Goal: Task Accomplishment & Management: Use online tool/utility

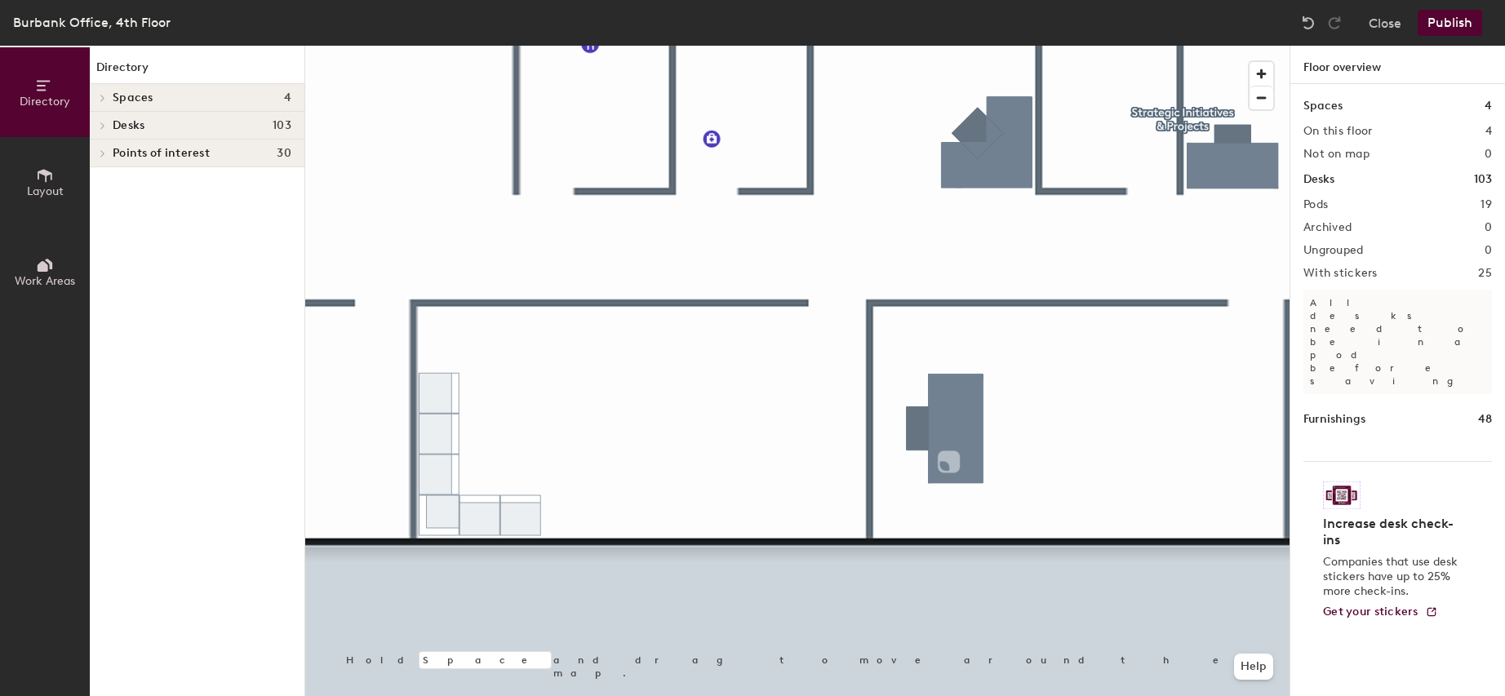
click at [39, 198] on button "Layout" at bounding box center [45, 182] width 90 height 90
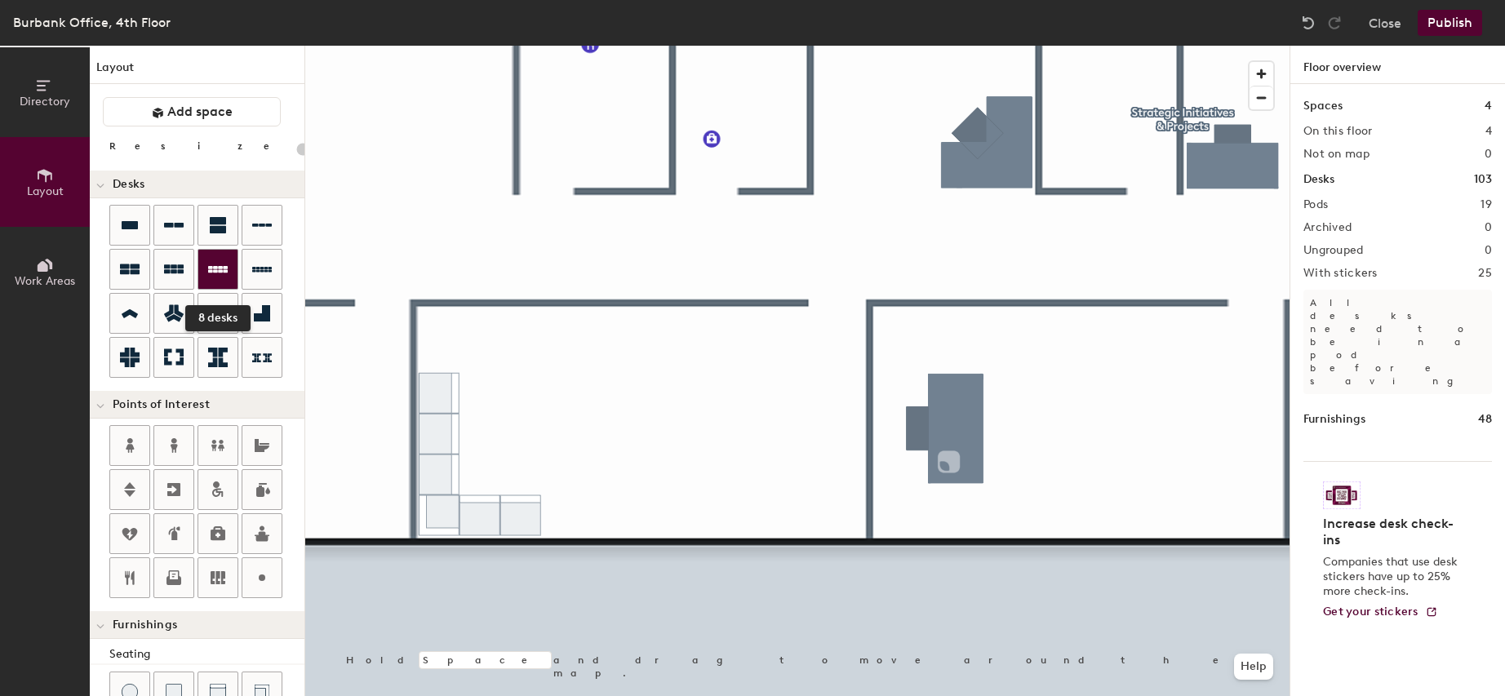
click at [215, 270] on icon at bounding box center [218, 269] width 20 height 7
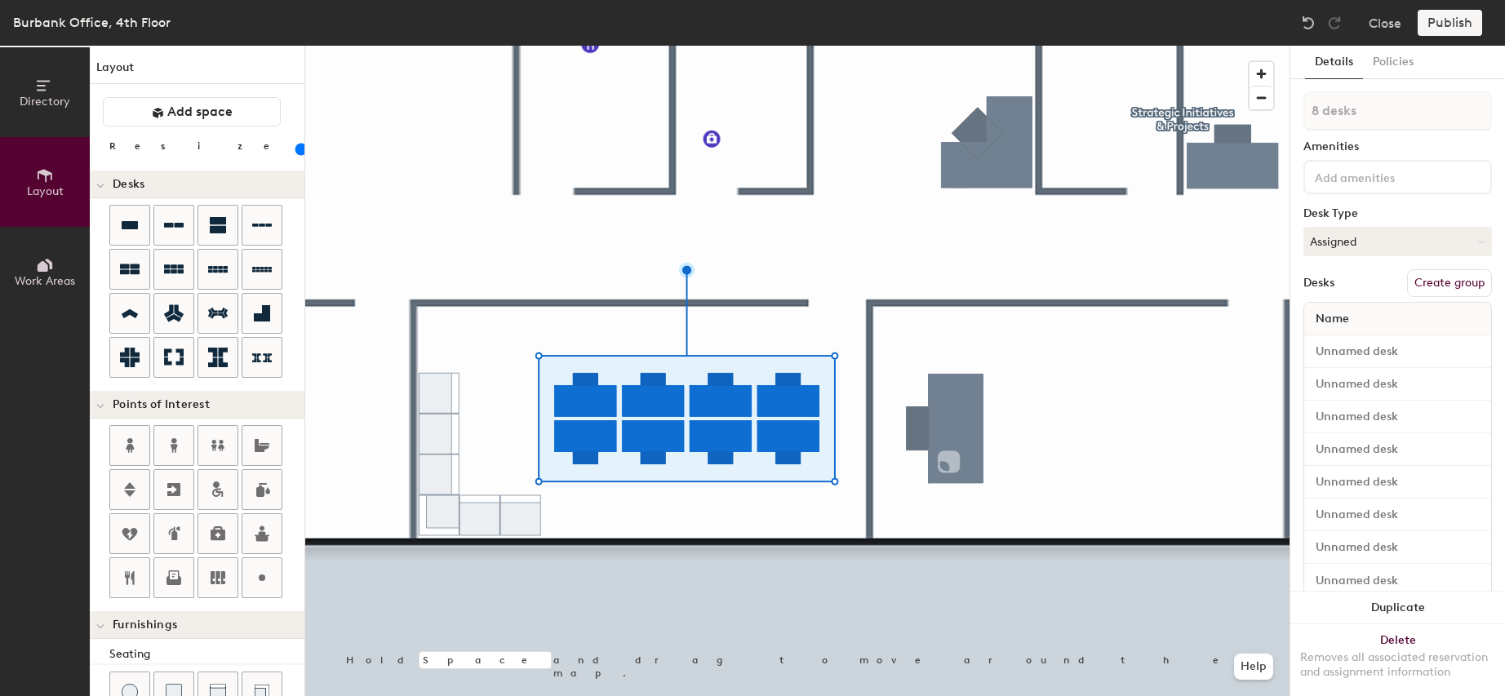
click at [1437, 281] on button "Create group" at bounding box center [1449, 283] width 85 height 28
click at [1444, 24] on button "Publish" at bounding box center [1449, 23] width 64 height 26
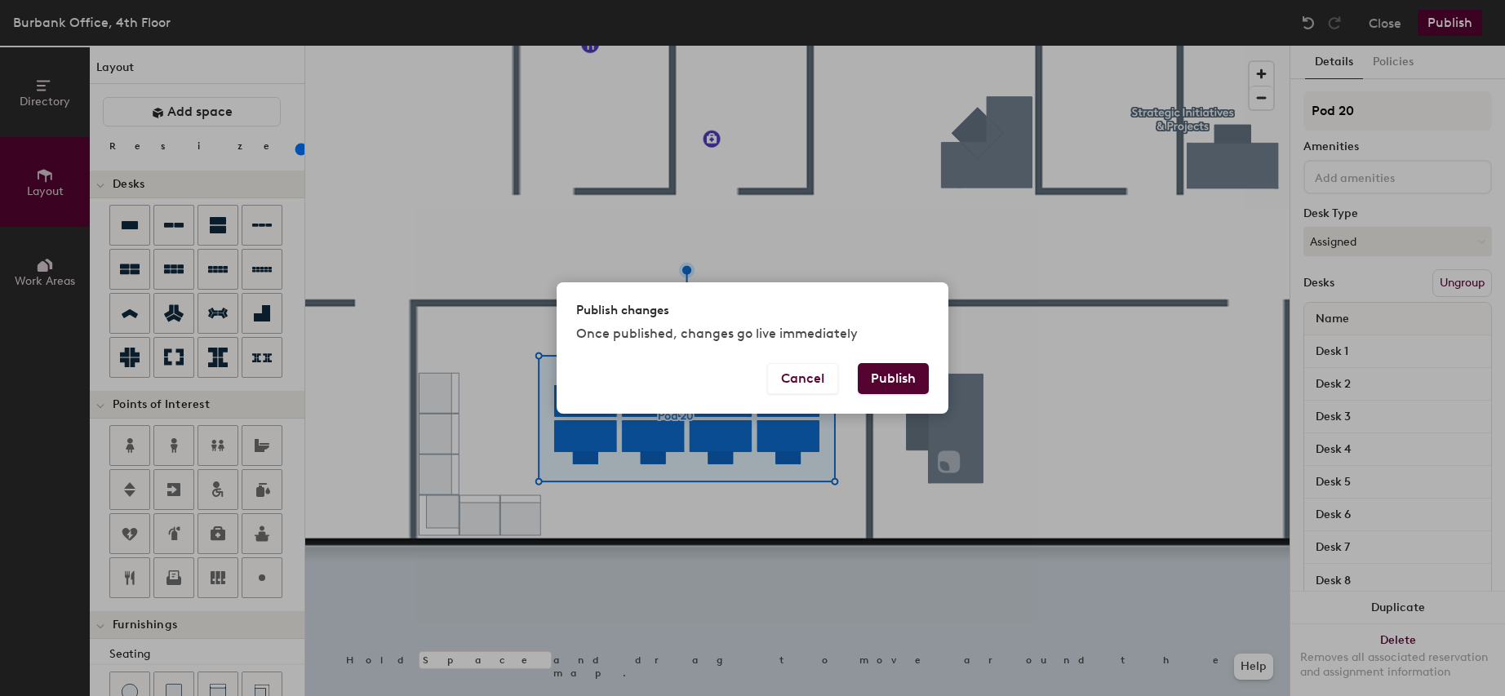
click at [900, 376] on button "Publish" at bounding box center [893, 378] width 71 height 31
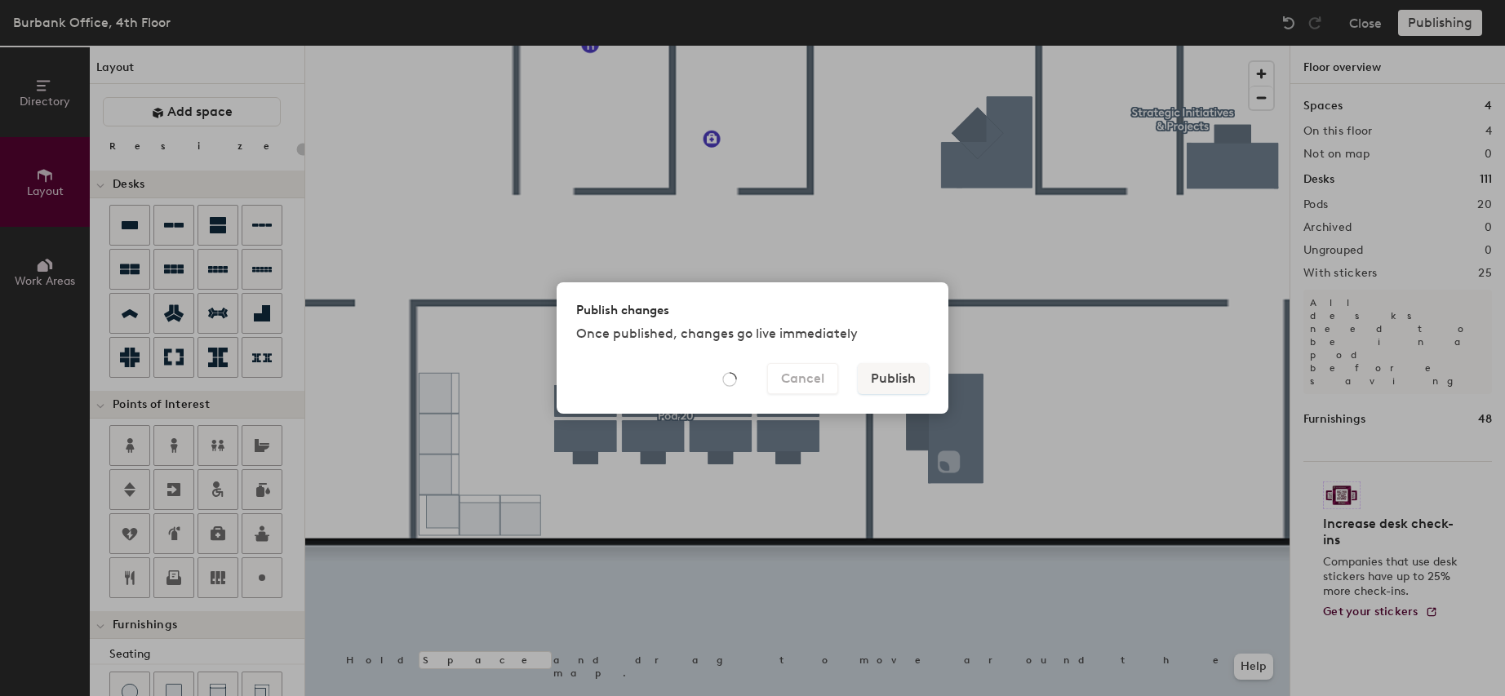
type input "20"
